Goal: Task Accomplishment & Management: Manage account settings

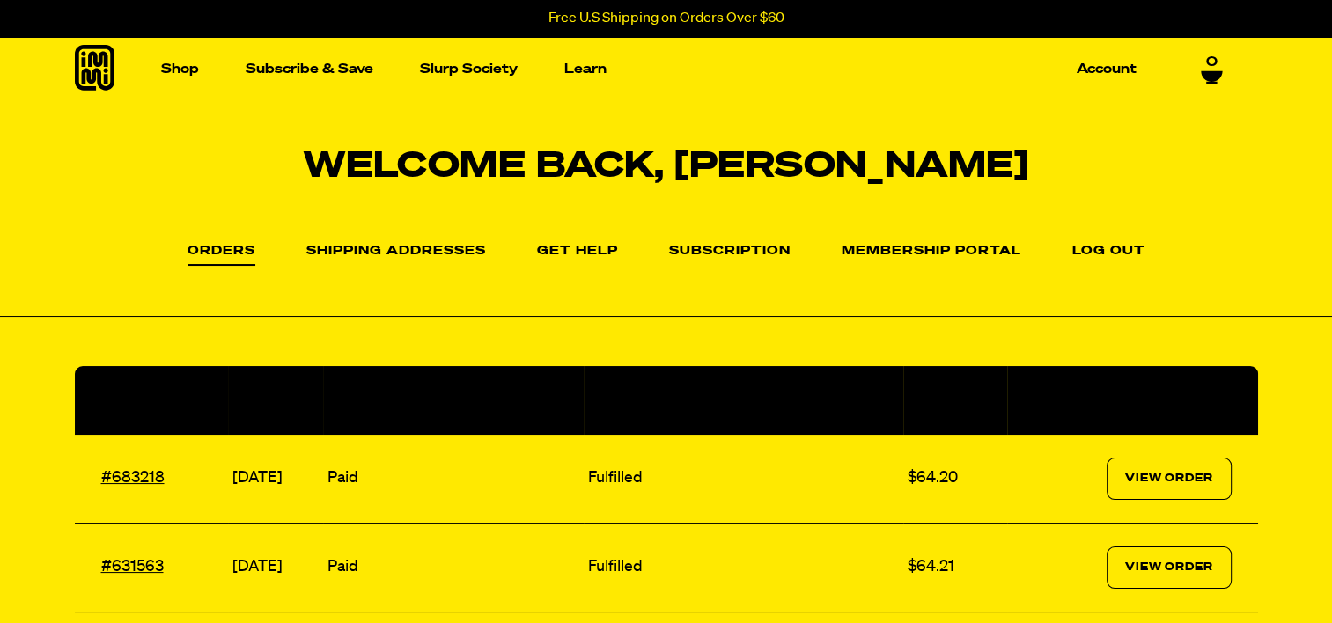
click at [752, 243] on li "Subscription" at bounding box center [729, 251] width 121 height 26
click at [741, 246] on link "Subscription" at bounding box center [729, 255] width 121 height 21
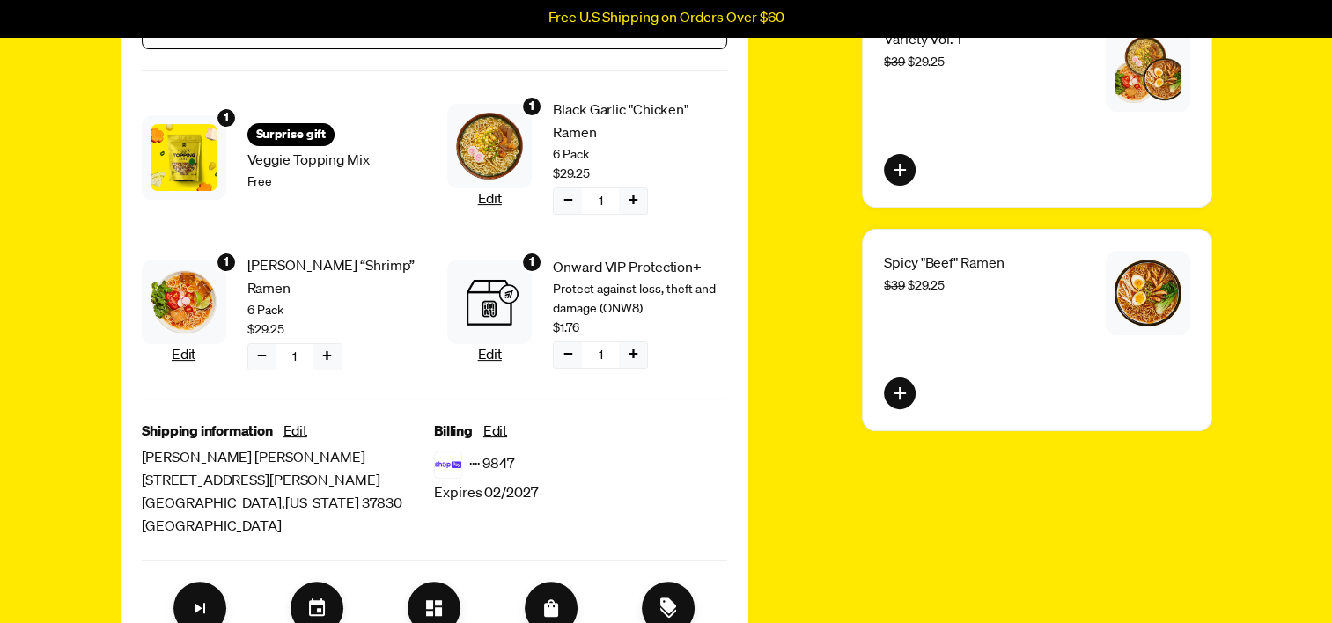
scroll to position [528, 0]
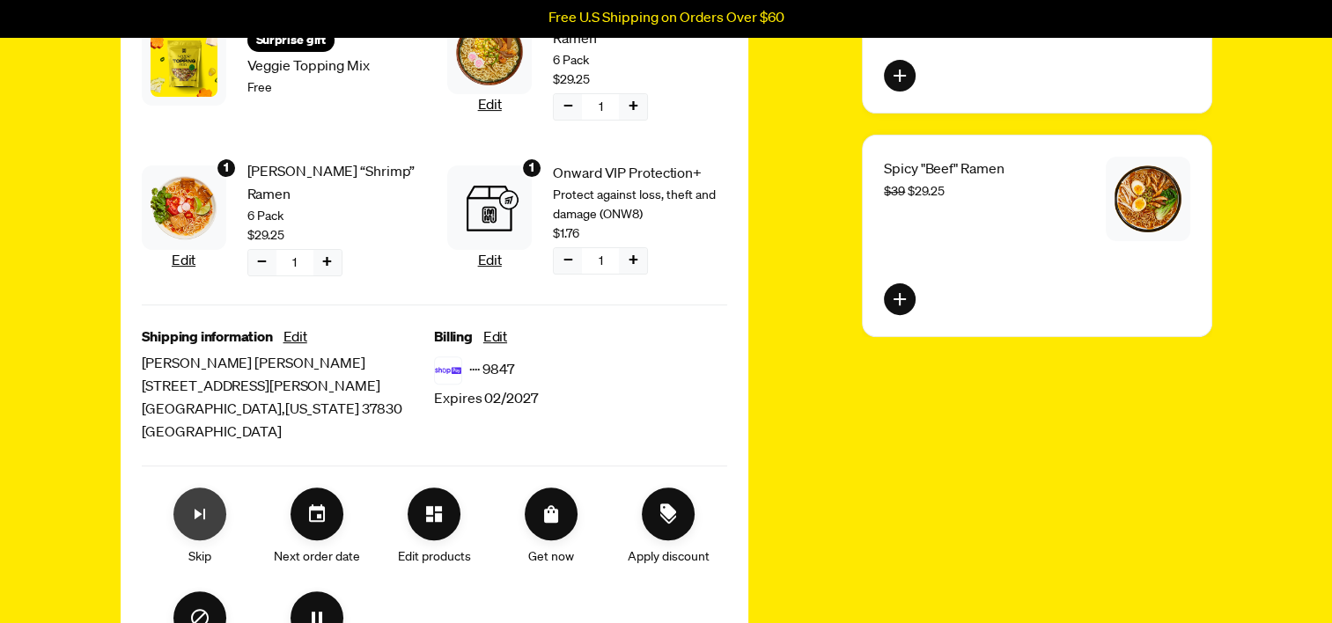
click at [202, 504] on icon "Skip subscription" at bounding box center [199, 514] width 21 height 21
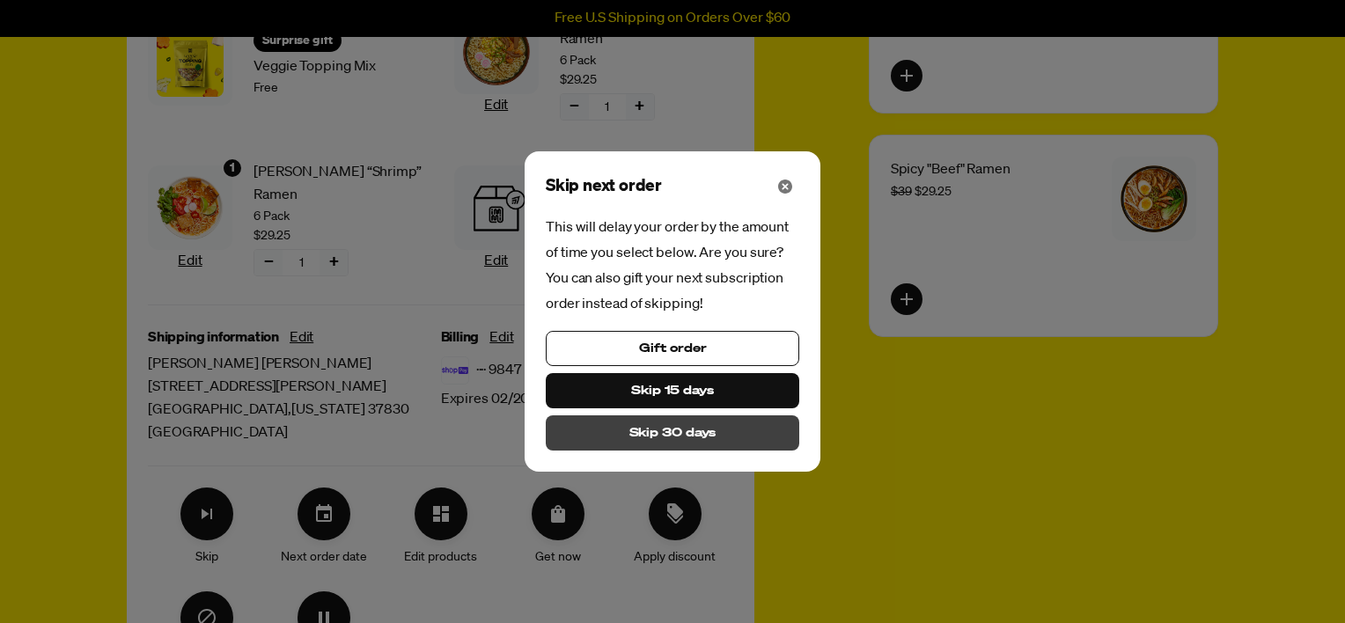
click at [692, 437] on span "Skip 30 days" at bounding box center [672, 432] width 87 height 19
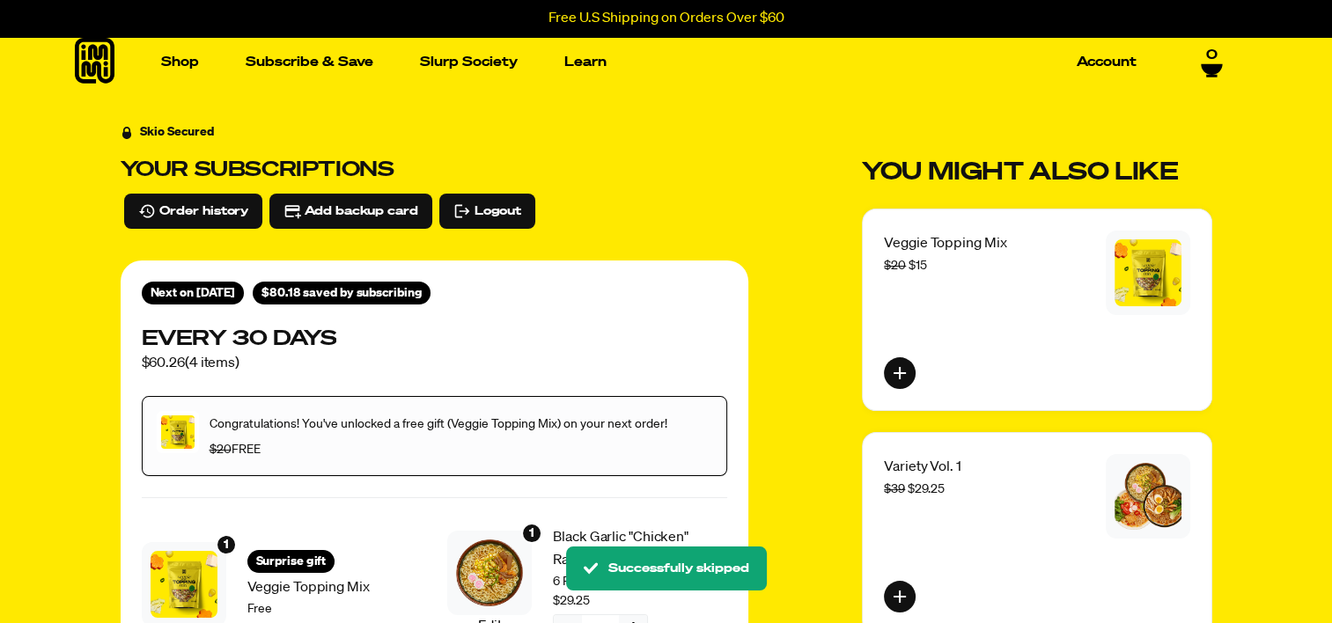
scroll to position [0, 0]
